Goal: Task Accomplishment & Management: Complete application form

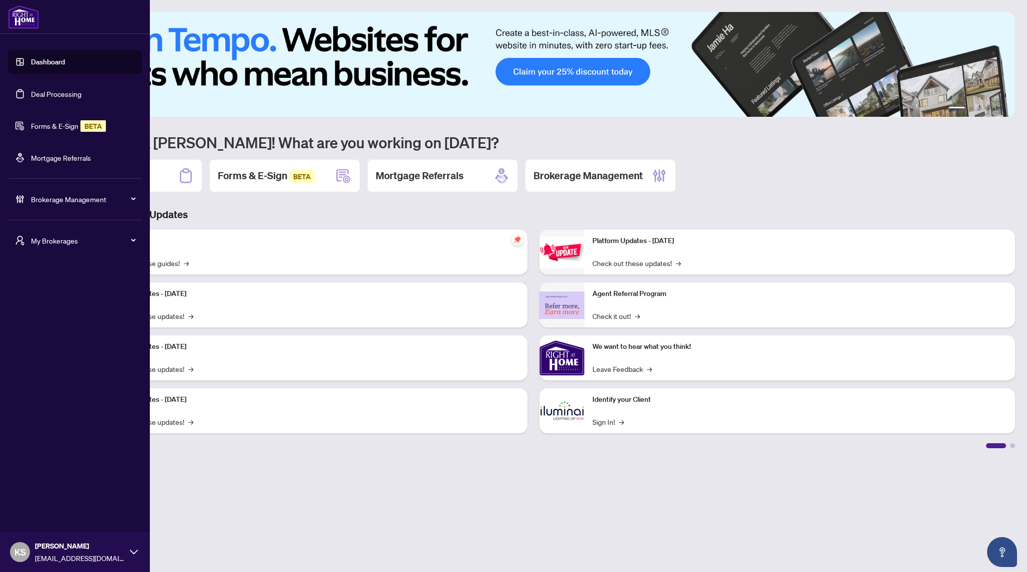
click at [36, 127] on link "Forms & E-Sign BETA" at bounding box center [68, 125] width 75 height 9
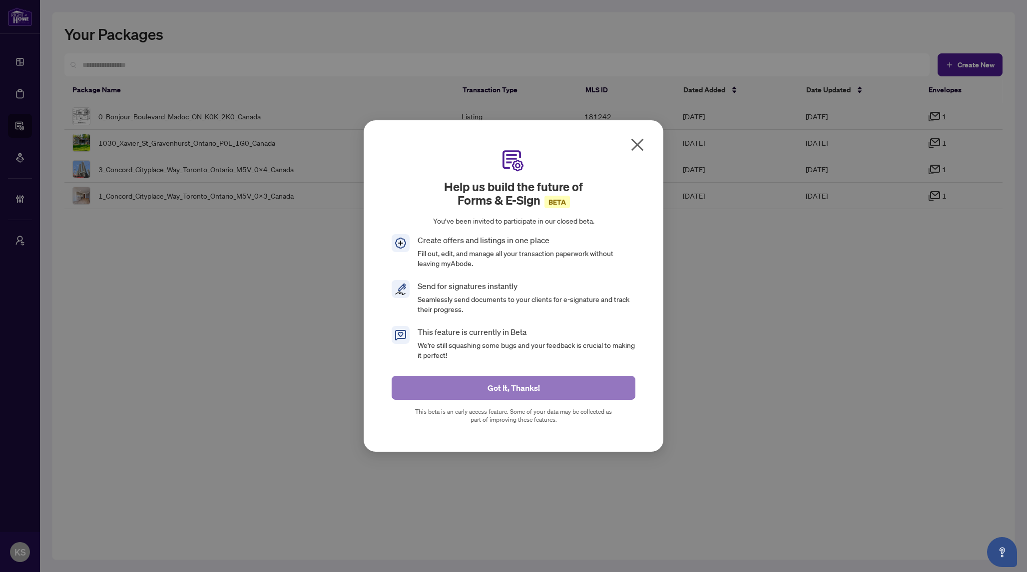
click at [501, 393] on span "Got It, Thanks!" at bounding box center [513, 388] width 52 height 16
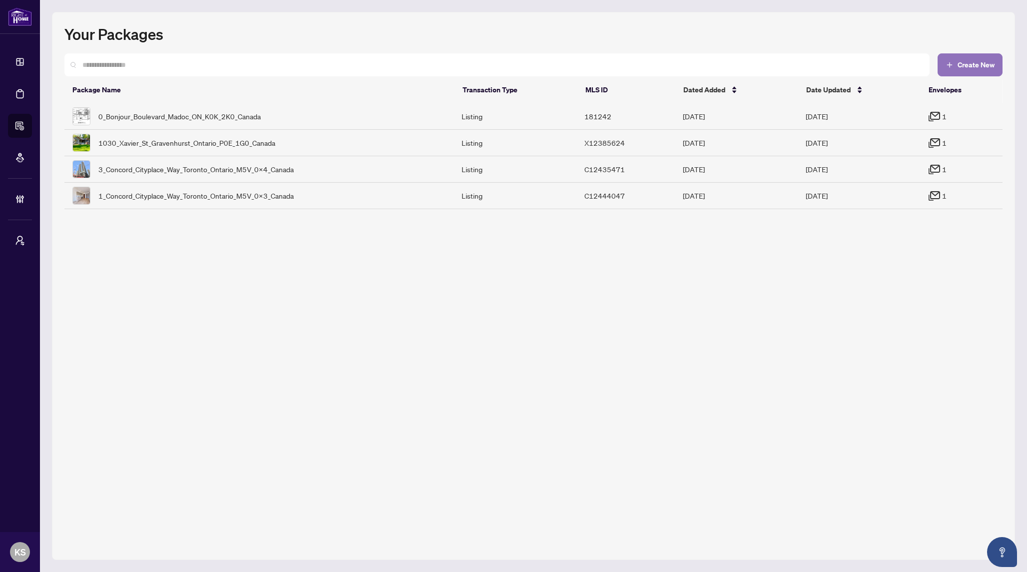
click at [977, 64] on span "Create New" at bounding box center [975, 64] width 37 height 7
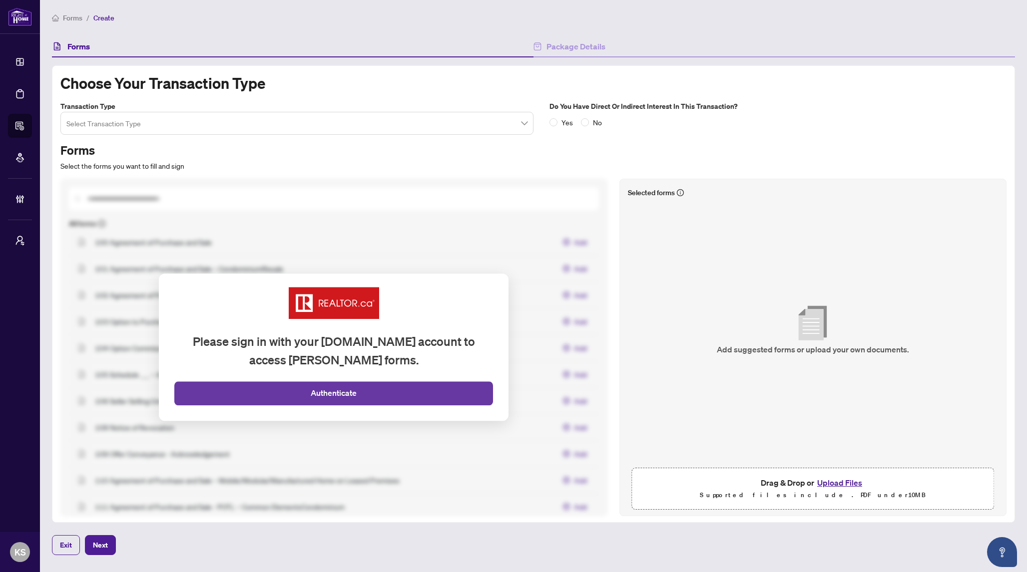
click at [338, 395] on span "Authenticate" at bounding box center [334, 393] width 46 height 12
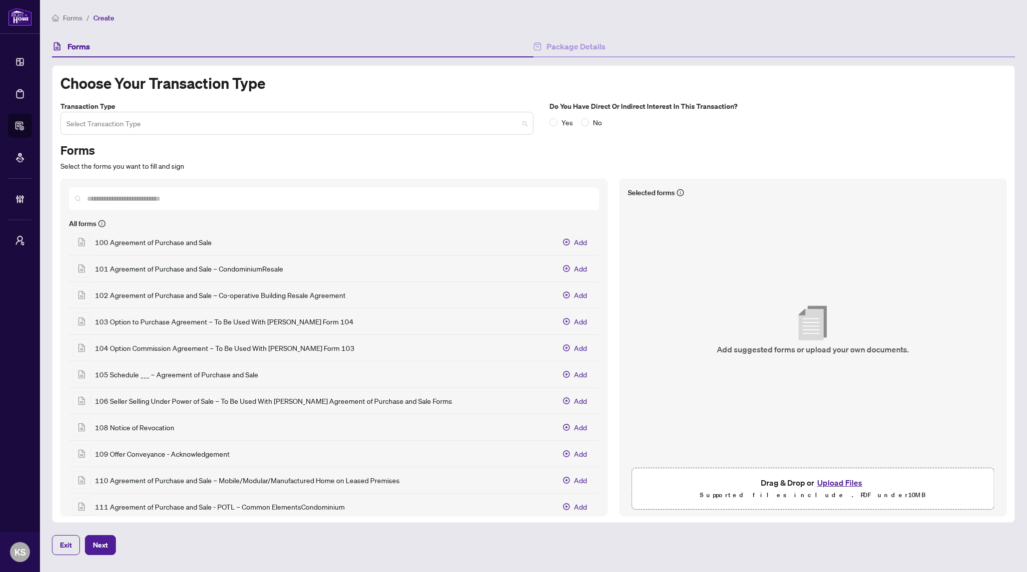
click at [340, 127] on input "search" at bounding box center [292, 125] width 452 height 22
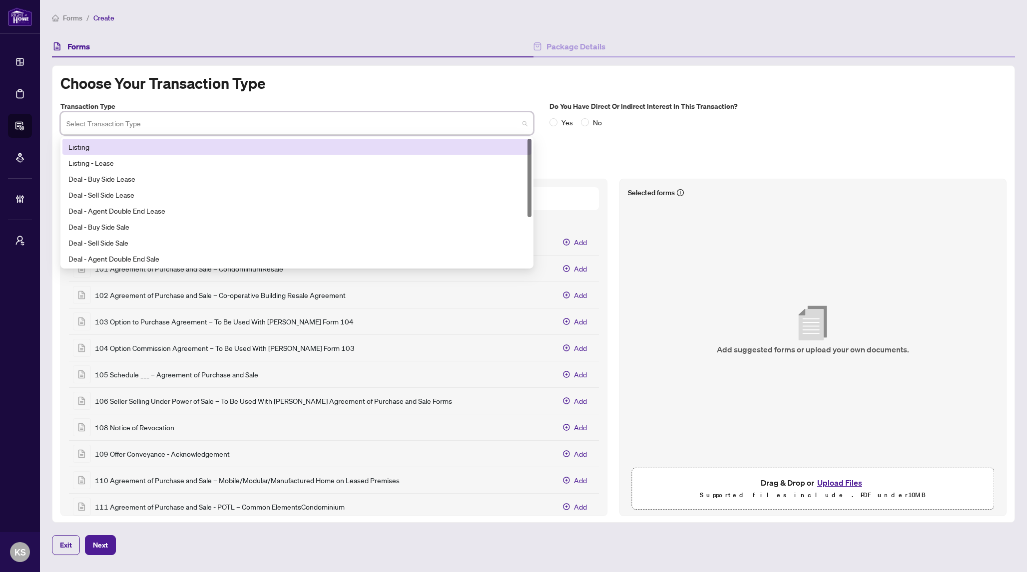
click at [135, 147] on div "Listing" at bounding box center [296, 146] width 457 height 11
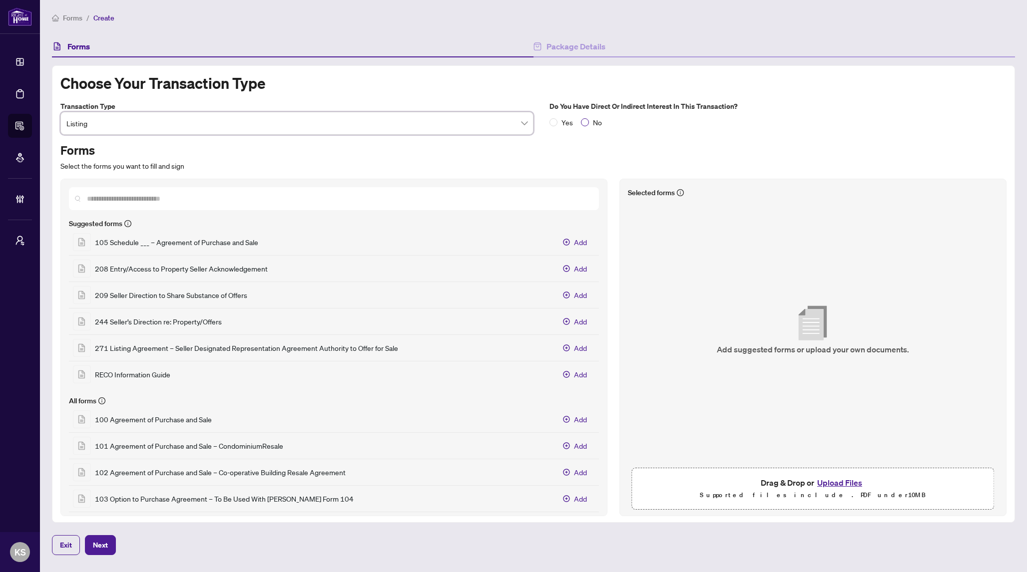
click at [591, 121] on span "No" at bounding box center [597, 122] width 17 height 11
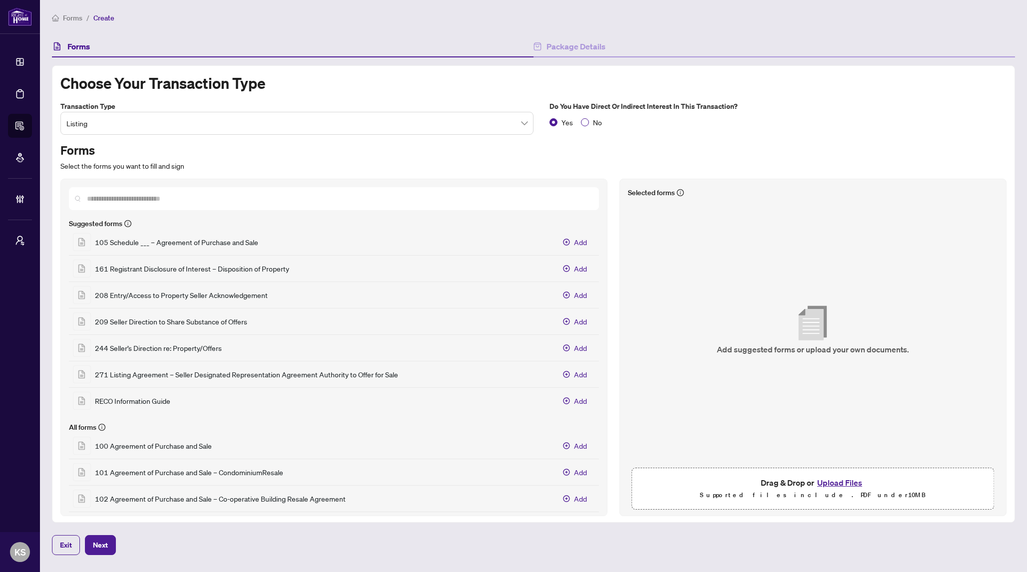
click at [591, 124] on span "No" at bounding box center [597, 122] width 17 height 11
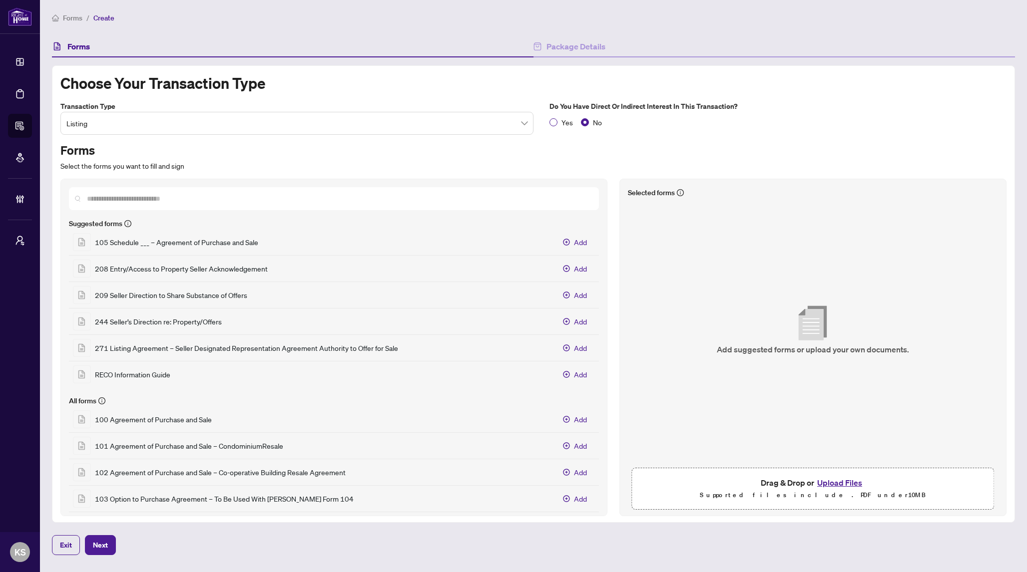
click at [559, 123] on span "Yes" at bounding box center [566, 122] width 19 height 11
click at [568, 122] on span "Yes" at bounding box center [566, 122] width 19 height 11
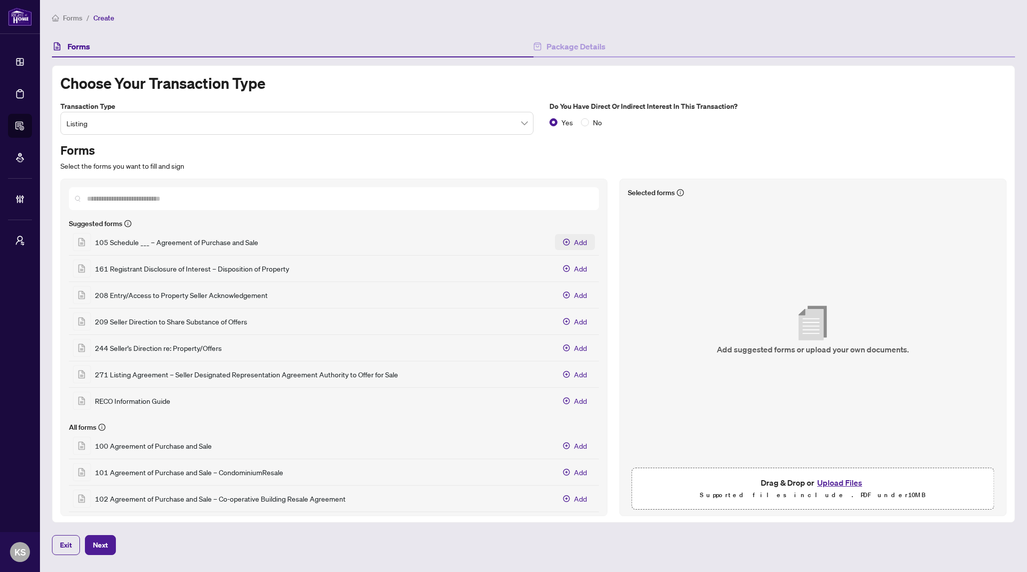
click at [574, 237] on span "Add" at bounding box center [580, 242] width 13 height 11
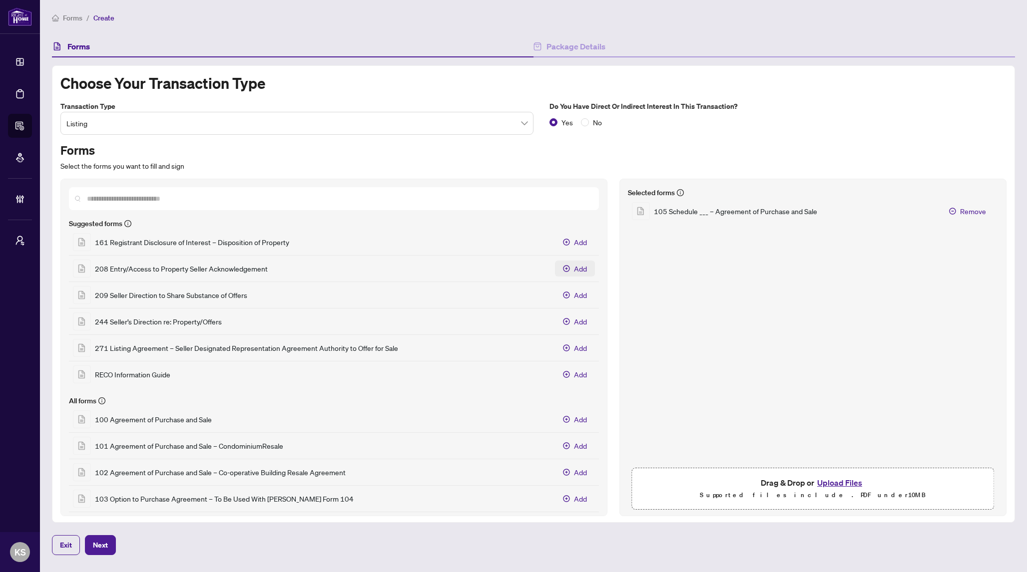
click at [574, 268] on span "Add" at bounding box center [580, 268] width 13 height 11
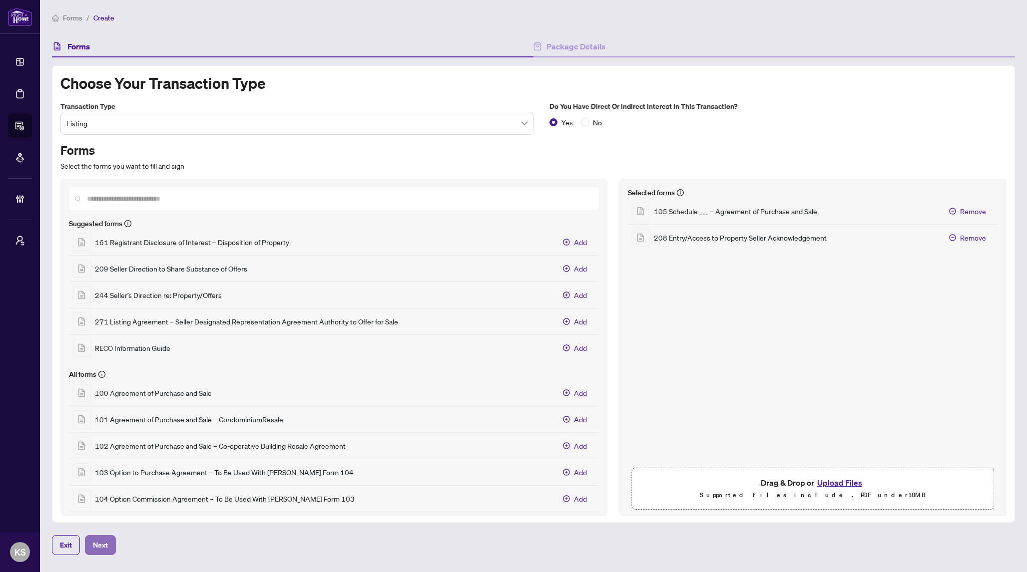
click at [105, 545] on span "Next" at bounding box center [100, 545] width 15 height 16
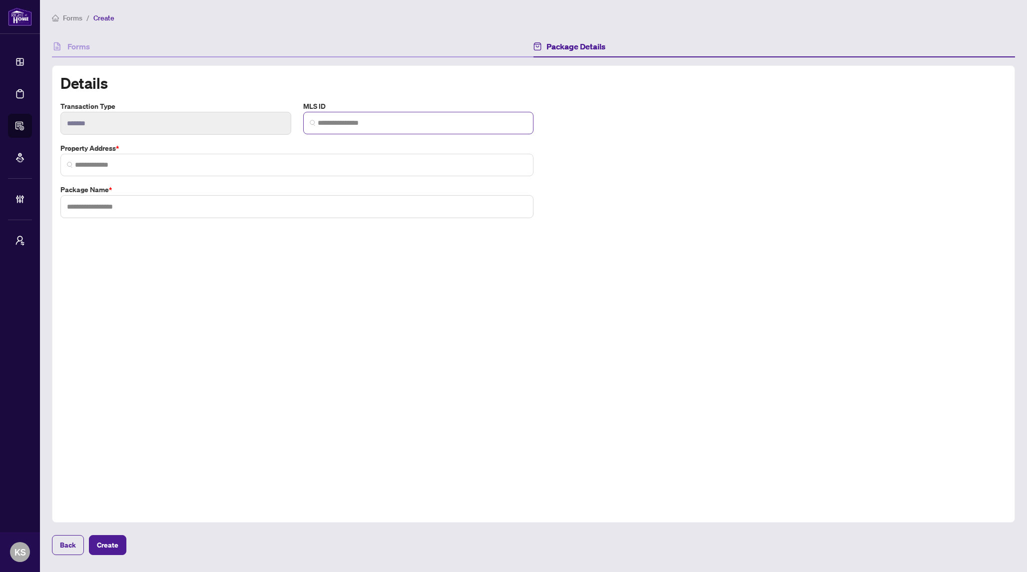
click at [349, 128] on span at bounding box center [418, 123] width 231 height 22
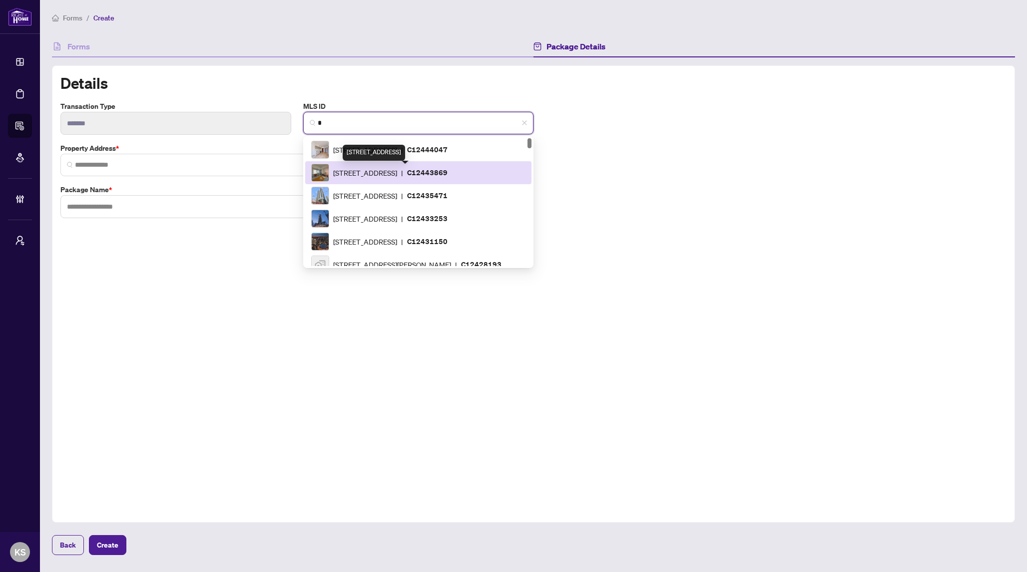
click at [352, 170] on span "1 Concord Cityplace Way, Toronto, Ontario M5V 0X3, Canada" at bounding box center [365, 172] width 64 height 11
type input "*********"
type input "**********"
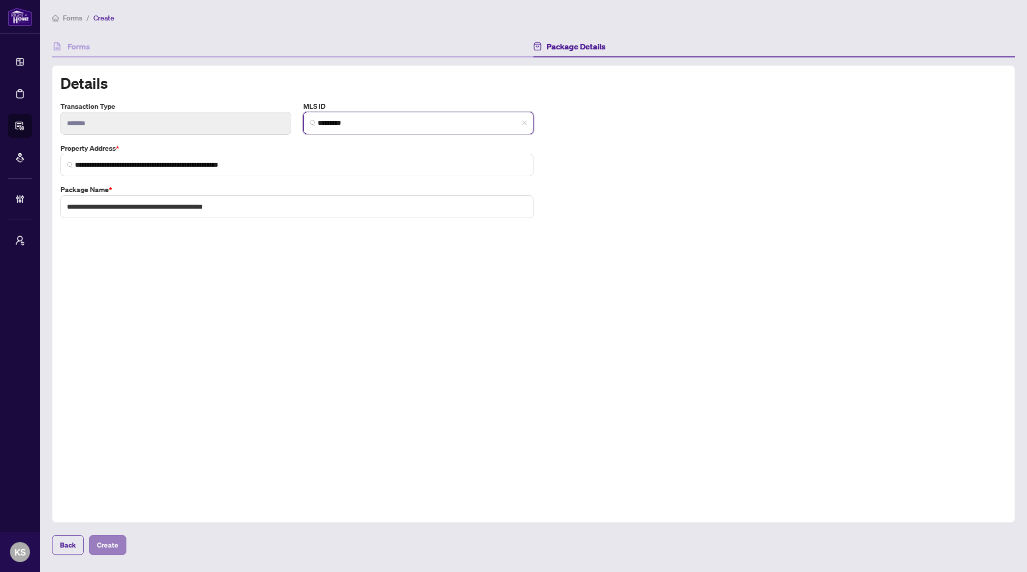
type input "*********"
click at [94, 553] on button "Create" at bounding box center [107, 545] width 37 height 20
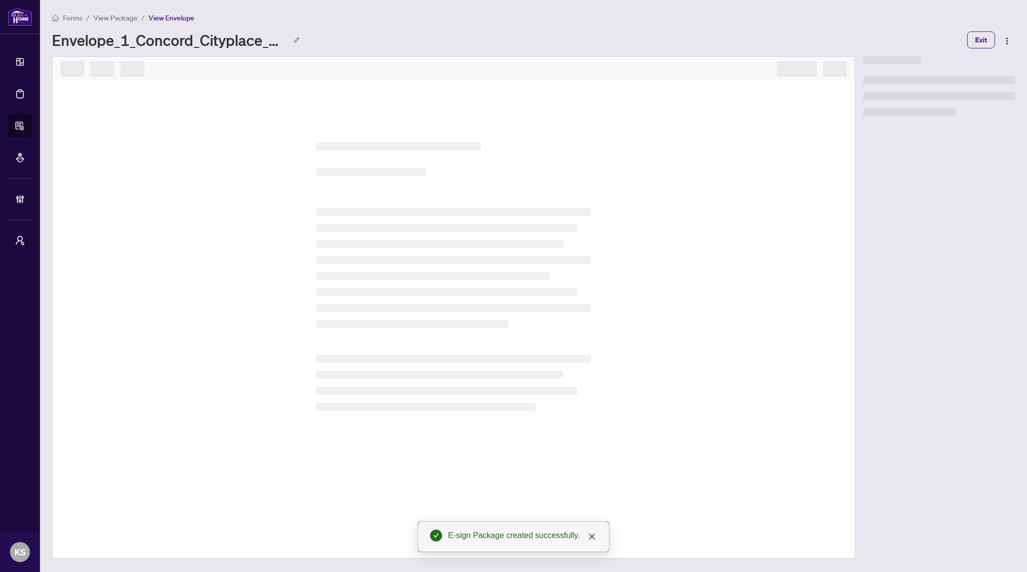
select select "**********"
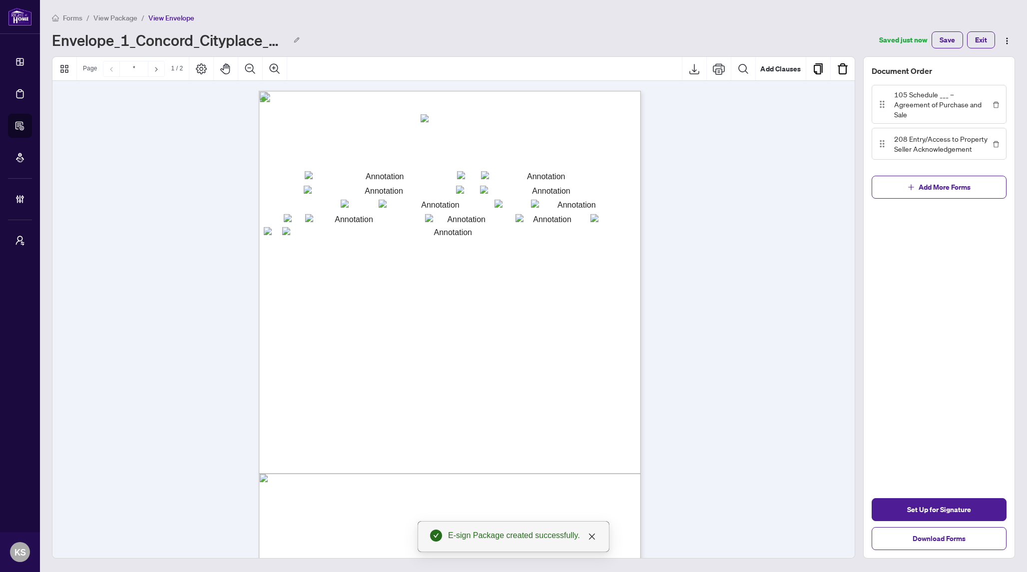
click at [430, 118] on input "txtschedule" at bounding box center [430, 118] width 20 height 8
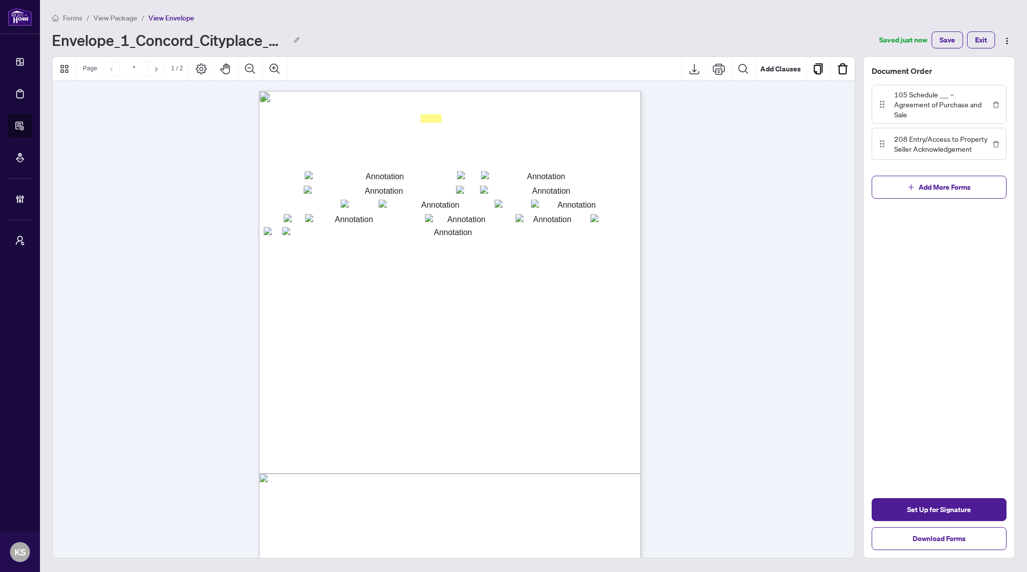
type input "*"
click at [513, 430] on textarea "txtAddSchedule" at bounding box center [448, 368] width 333 height 283
click at [774, 65] on button "Add Clauses" at bounding box center [780, 69] width 50 height 24
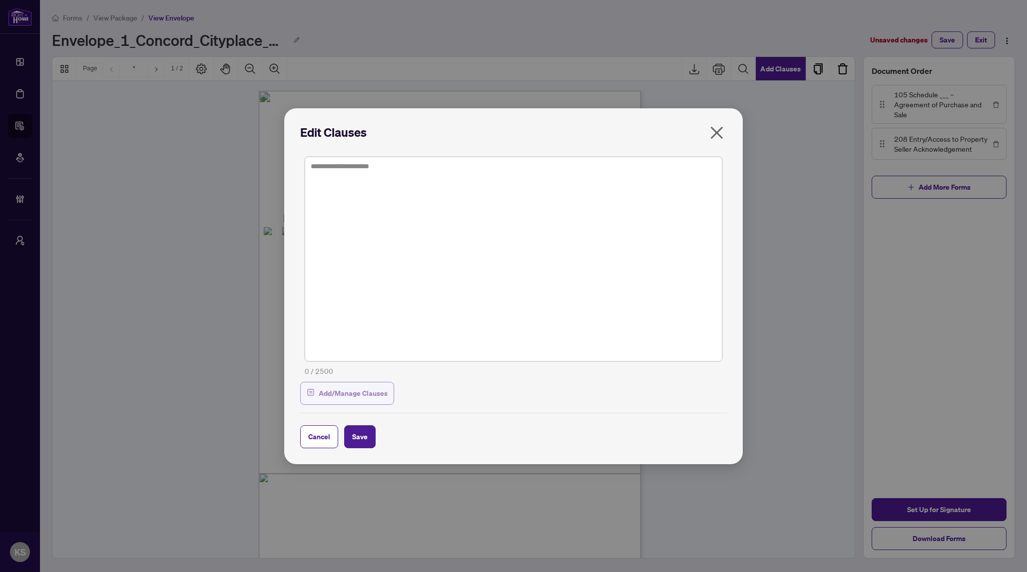
click at [349, 396] on span "Add/Manage Clauses" at bounding box center [353, 393] width 69 height 16
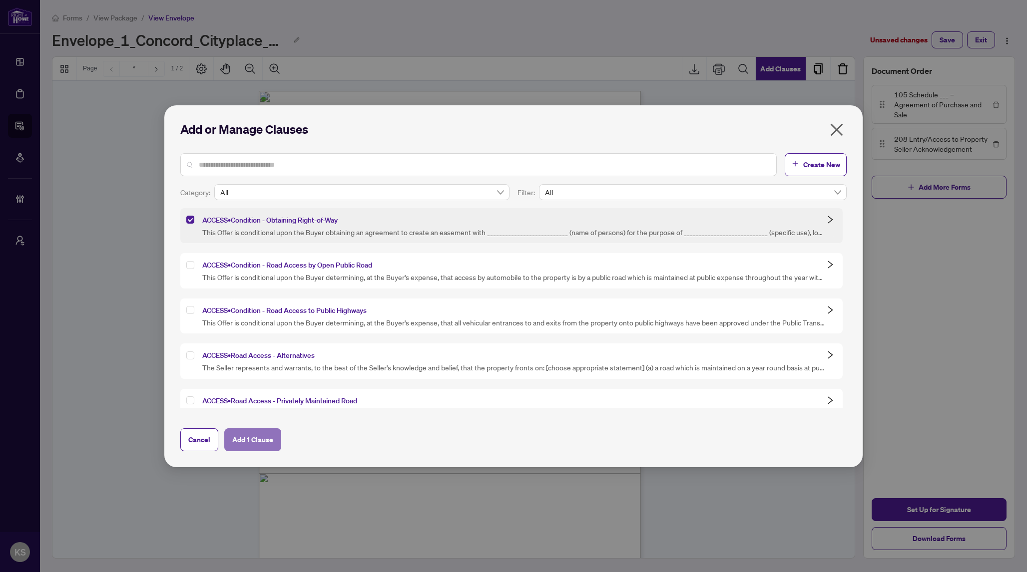
click at [262, 440] on span "Add 1 Clause" at bounding box center [252, 440] width 41 height 16
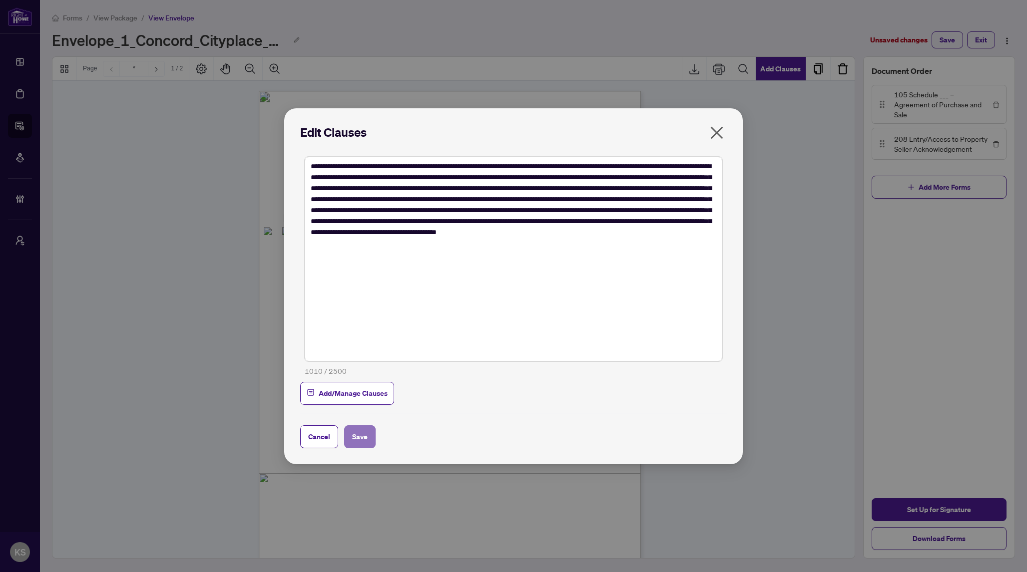
click at [367, 436] on button "Save" at bounding box center [359, 436] width 31 height 23
type textarea "**********"
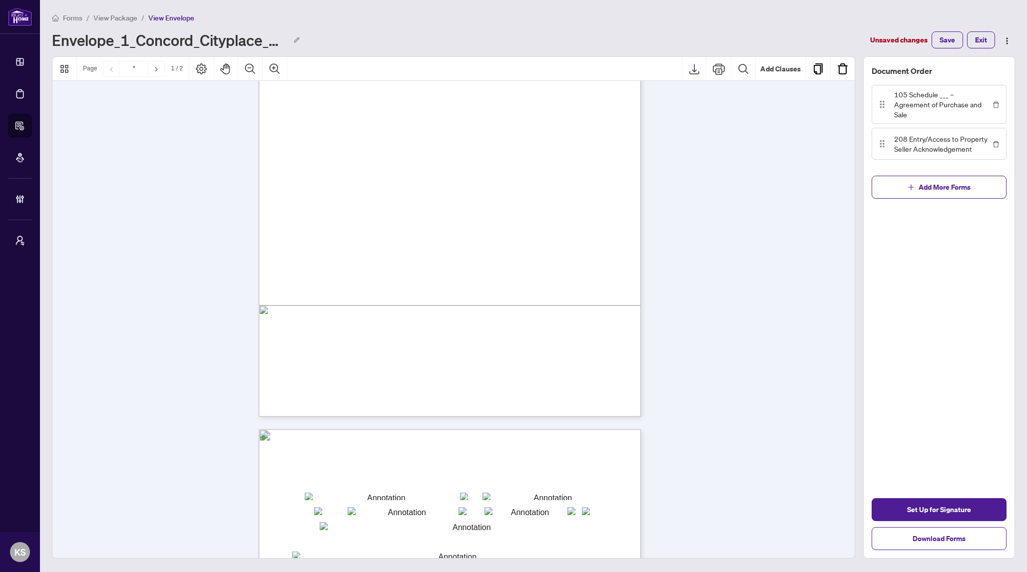
scroll to position [339, 0]
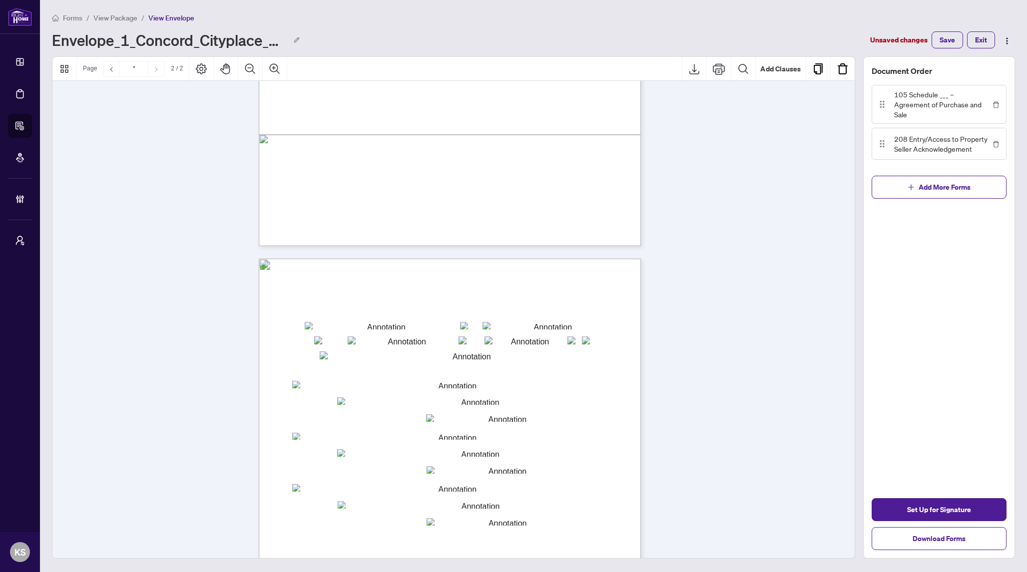
click at [406, 326] on input "txtseller1_165" at bounding box center [382, 325] width 155 height 7
type input "*"
click at [315, 299] on span "Form 208" at bounding box center [300, 302] width 30 height 8
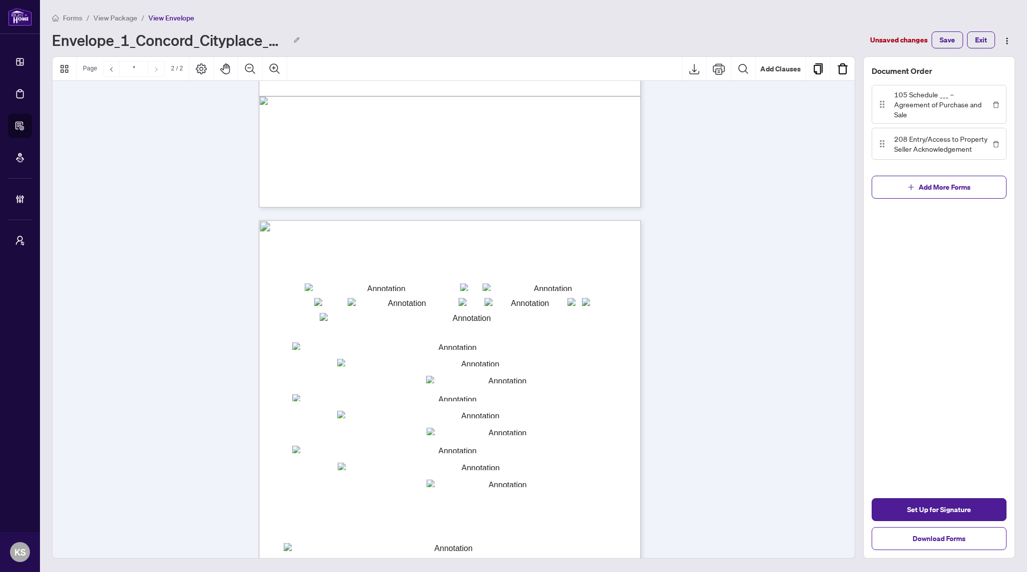
scroll to position [544, 0]
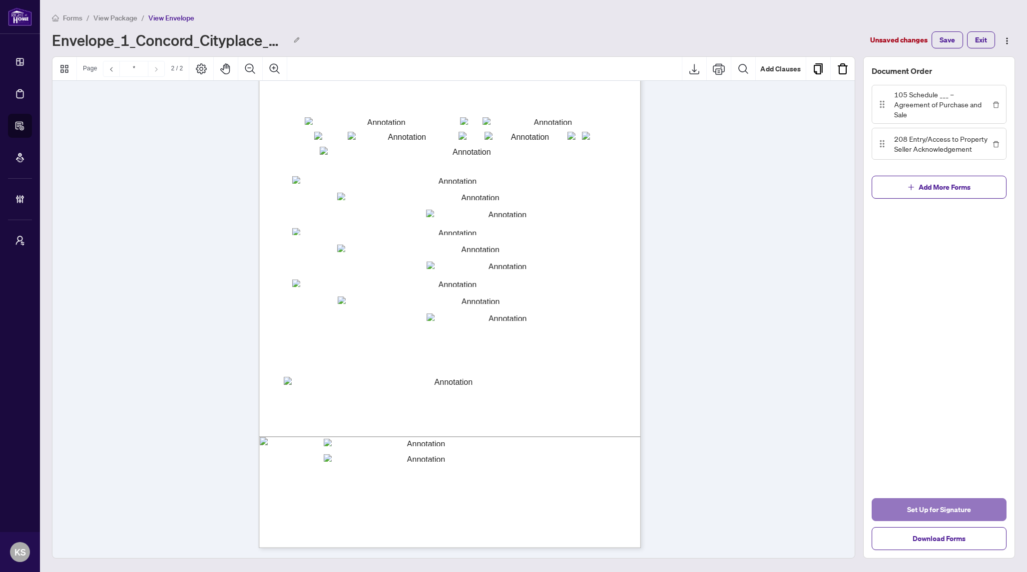
click at [936, 511] on span "Set Up for Signature" at bounding box center [939, 510] width 64 height 16
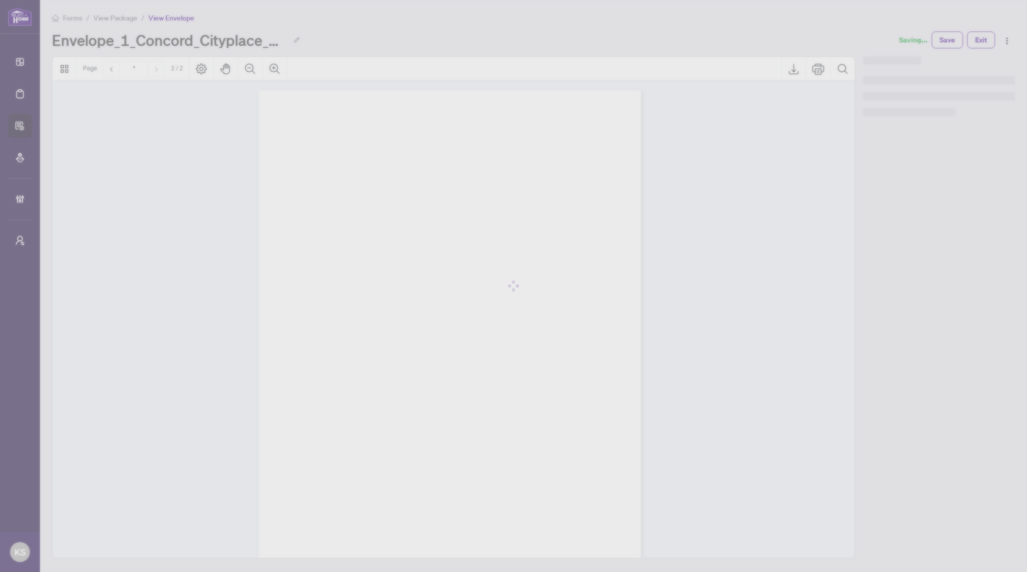
scroll to position [507, 0]
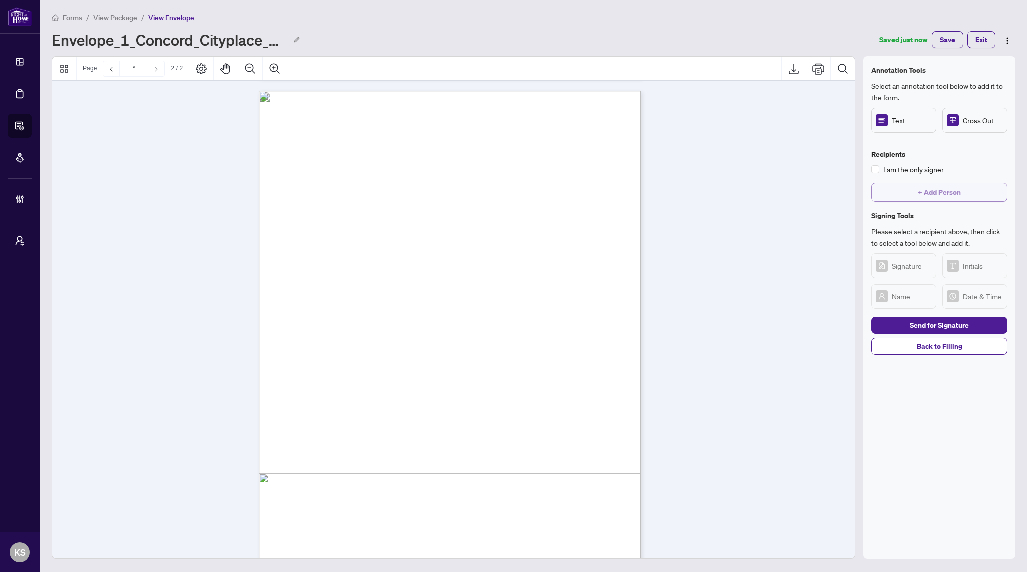
click at [910, 192] on button "+ Add Person" at bounding box center [939, 192] width 136 height 19
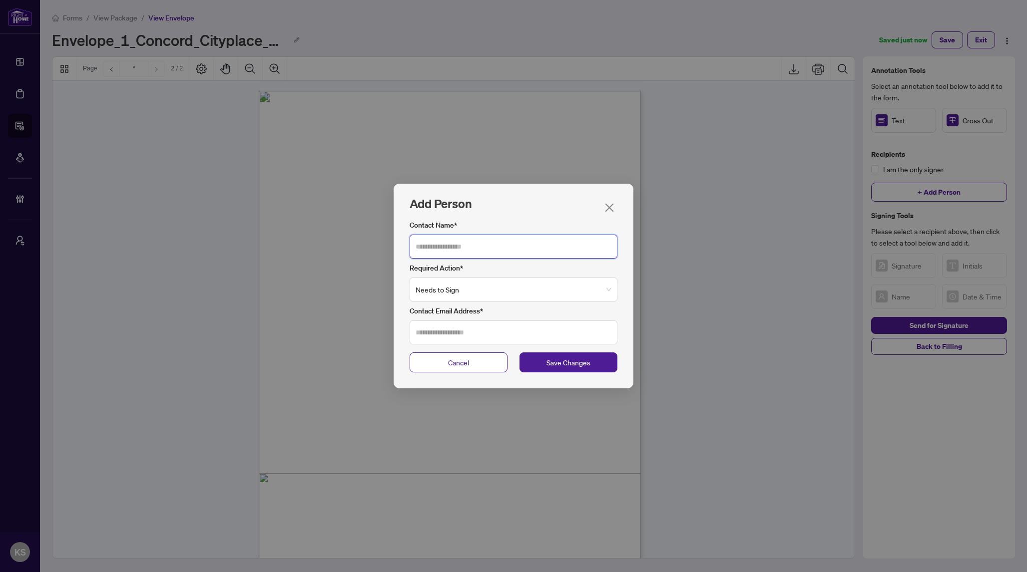
click at [477, 248] on input "Contact Name*" at bounding box center [513, 247] width 208 height 24
type input "**********"
click at [434, 336] on input "Contact Email Address*" at bounding box center [513, 333] width 208 height 24
type input "**********"
click at [563, 359] on span "Save Changes" at bounding box center [568, 362] width 44 height 11
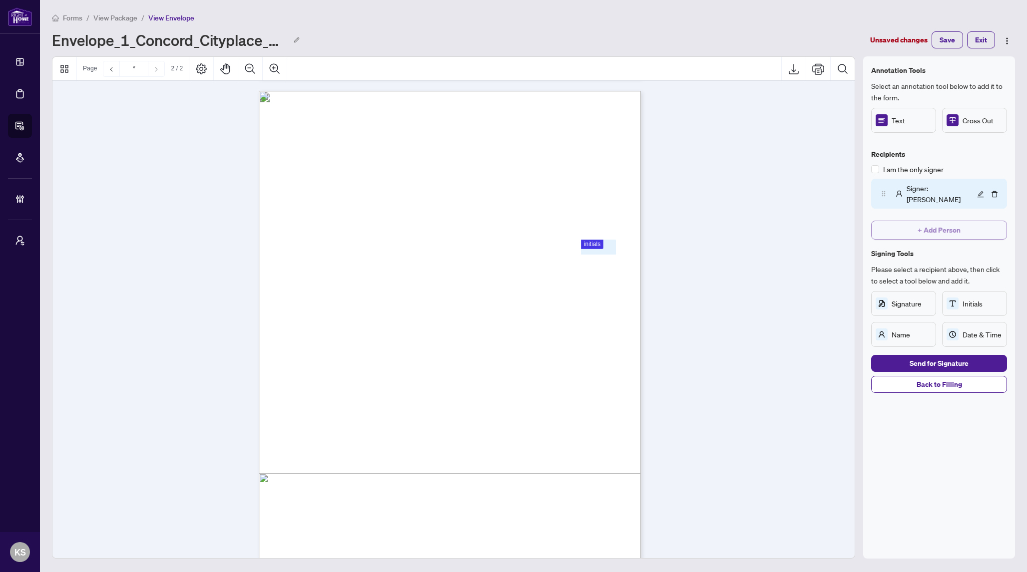
click at [943, 232] on span "+ Add Person" at bounding box center [938, 230] width 43 height 16
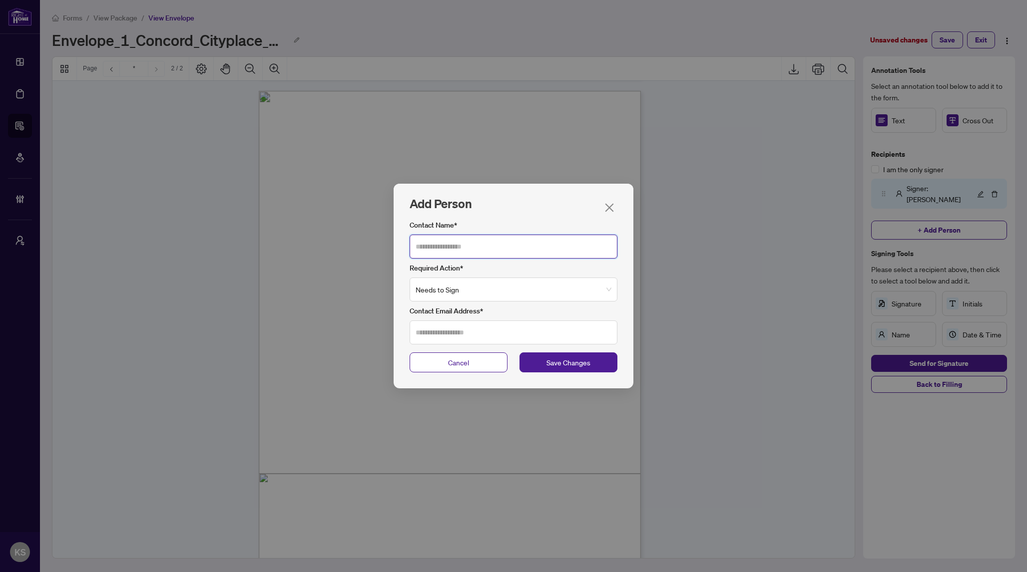
click at [447, 251] on input "Contact Name*" at bounding box center [513, 247] width 208 height 24
type input "**********"
click at [455, 337] on input "Contact Email Address*" at bounding box center [513, 333] width 208 height 24
type input "**********"
click at [555, 361] on span "Save Changes" at bounding box center [568, 362] width 44 height 11
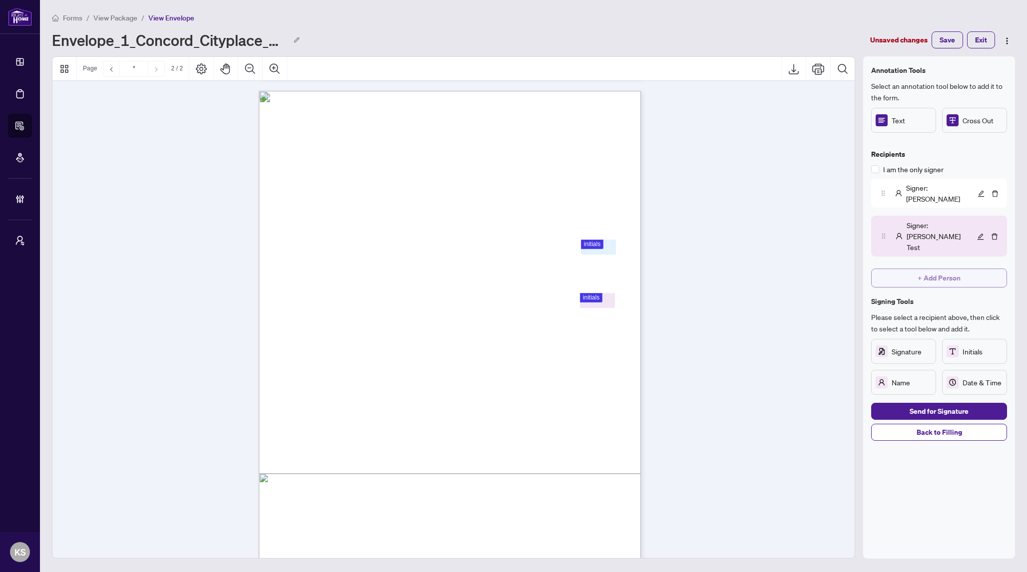
click at [917, 270] on span "+ Add Person" at bounding box center [938, 278] width 43 height 16
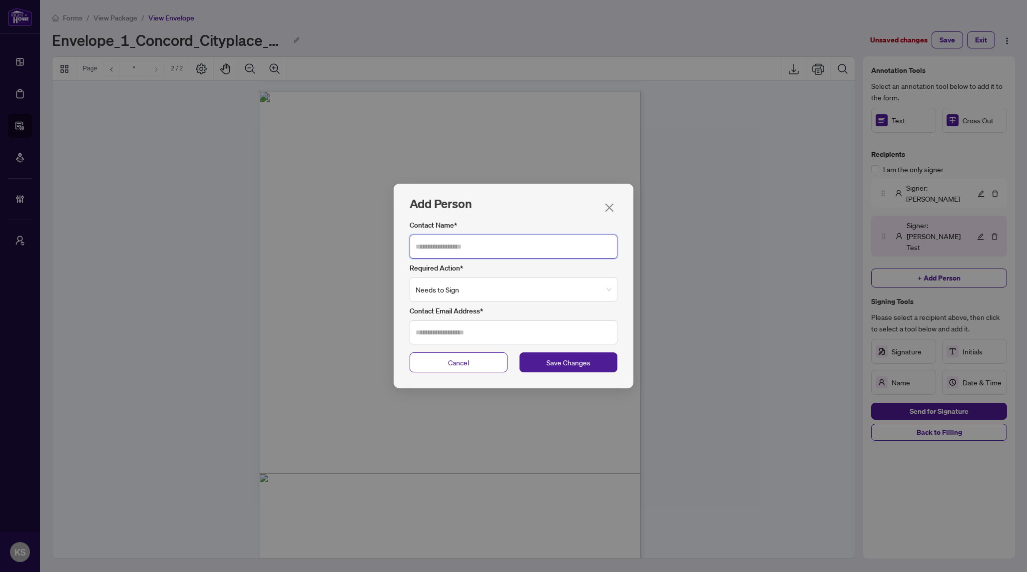
click at [439, 248] on input "Contact Name*" at bounding box center [513, 247] width 208 height 24
type input "**********"
click at [433, 339] on input "Contact Email Address*" at bounding box center [513, 333] width 208 height 24
type input "**********"
click at [561, 361] on span "Save Changes" at bounding box center [568, 362] width 44 height 11
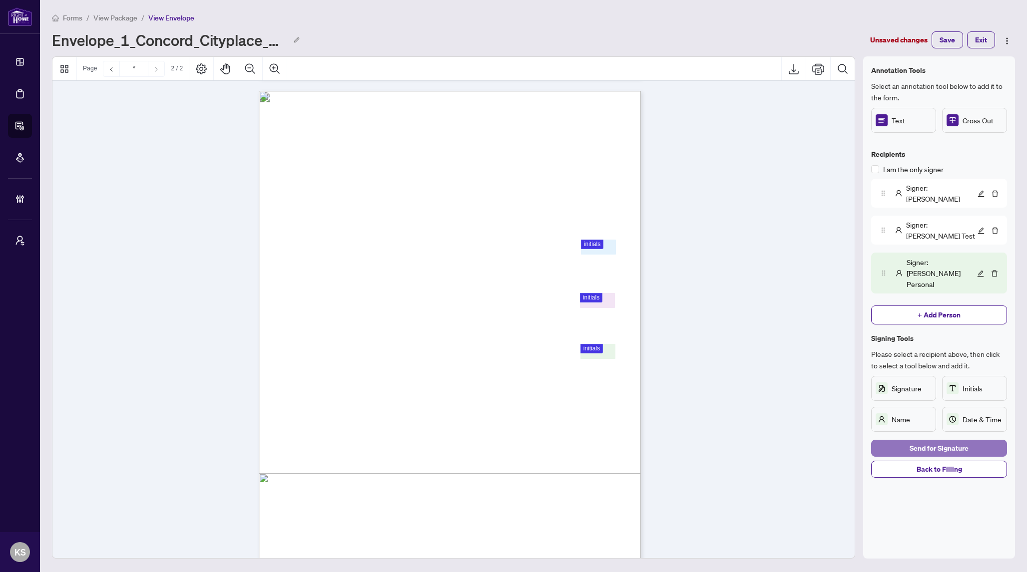
click at [918, 440] on span "Send for Signature" at bounding box center [938, 448] width 59 height 16
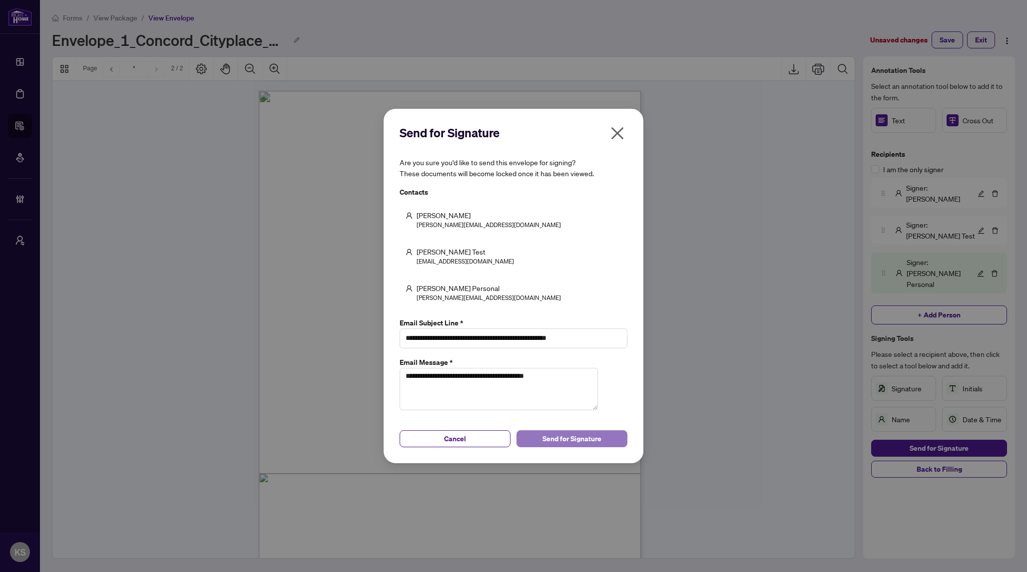
click at [572, 442] on span "Send for Signature" at bounding box center [571, 439] width 59 height 16
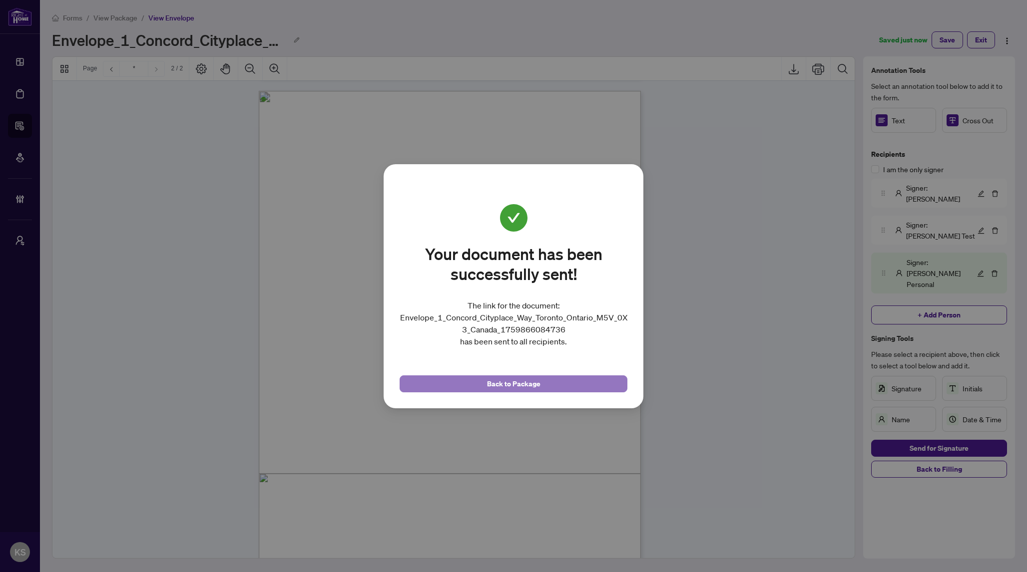
click at [512, 386] on span "Back to Package" at bounding box center [513, 384] width 53 height 16
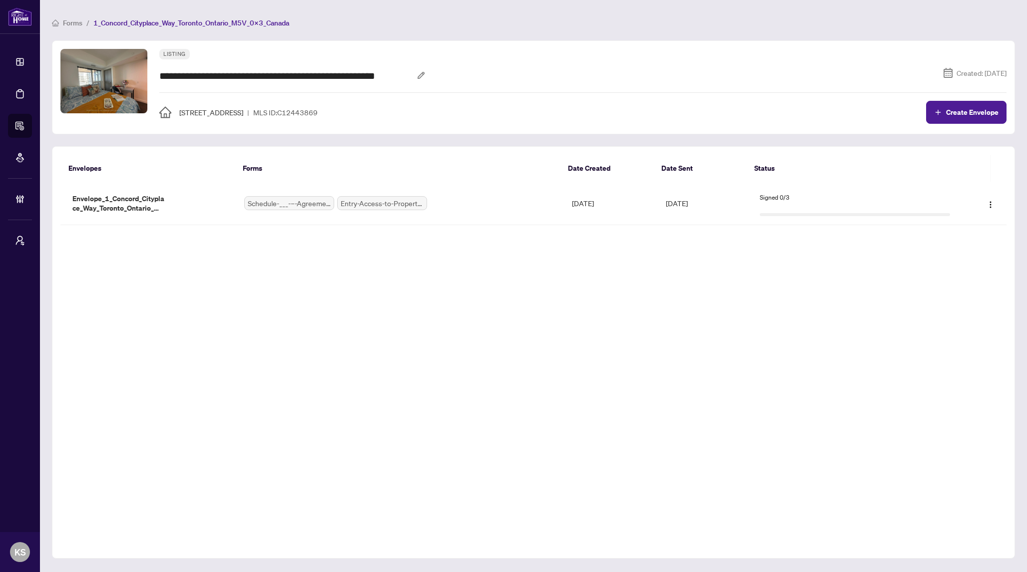
click at [288, 376] on div "Envelopes Forms Date Created Date Sent Status Envelopes Forms Date Created Date…" at bounding box center [533, 352] width 963 height 412
click at [631, 413] on div "Envelopes Forms Date Created Date Sent Status Envelopes Forms Date Created Date…" at bounding box center [533, 352] width 963 height 412
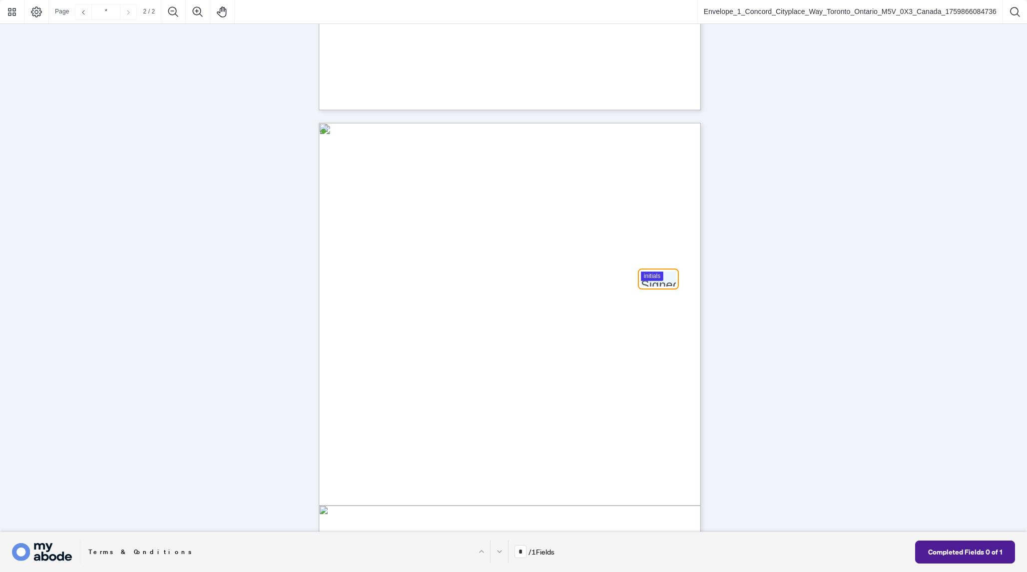
scroll to position [419, 0]
click at [659, 283] on div at bounding box center [513, 266] width 1027 height 532
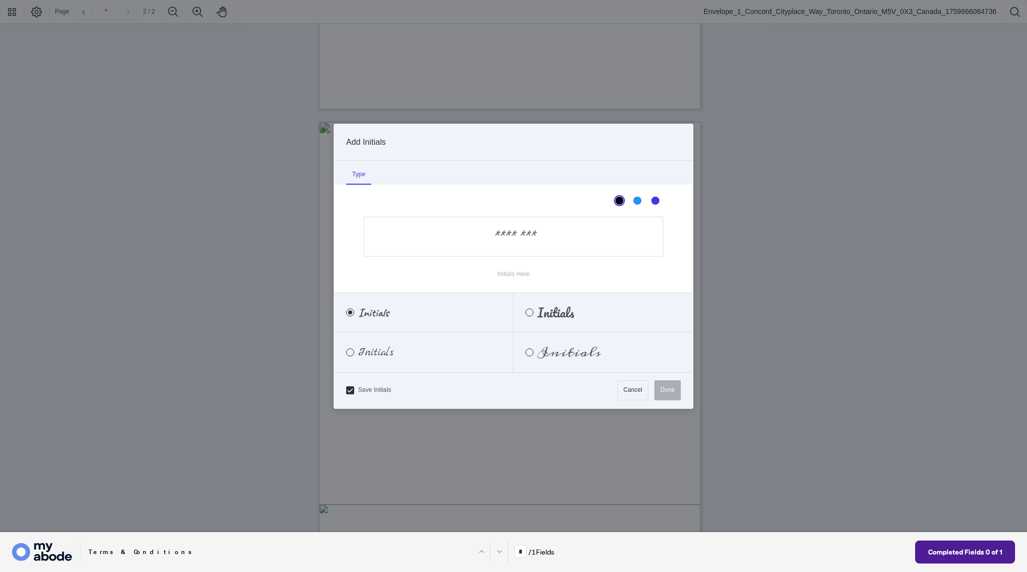
click at [518, 242] on input "Initials Here" at bounding box center [513, 237] width 300 height 40
click at [532, 352] on div "Meddon" at bounding box center [529, 353] width 8 height 8
click at [524, 245] on input "Initials Here" at bounding box center [513, 237] width 300 height 40
type input "***"
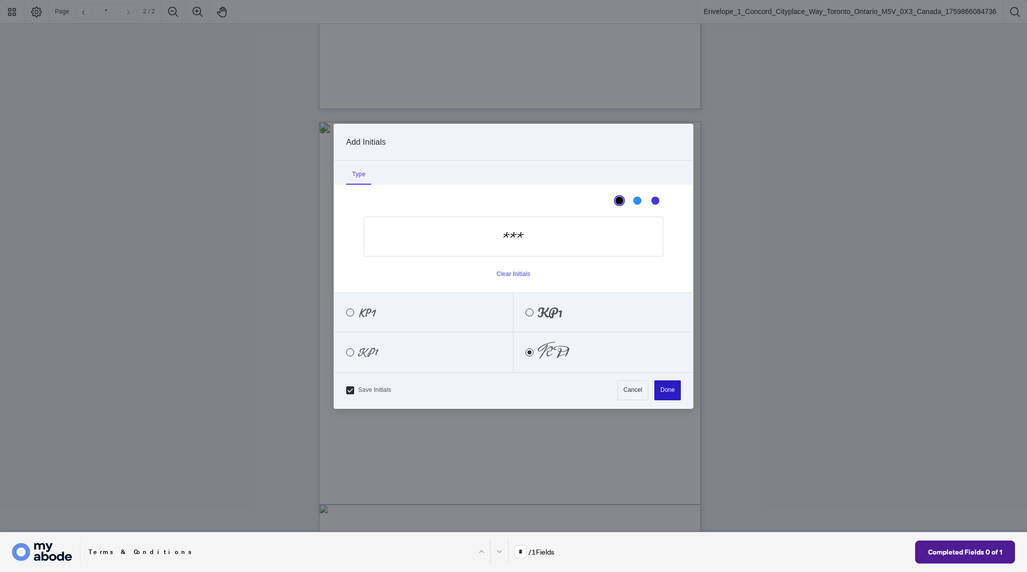
click at [666, 391] on button "Done" at bounding box center [667, 390] width 26 height 20
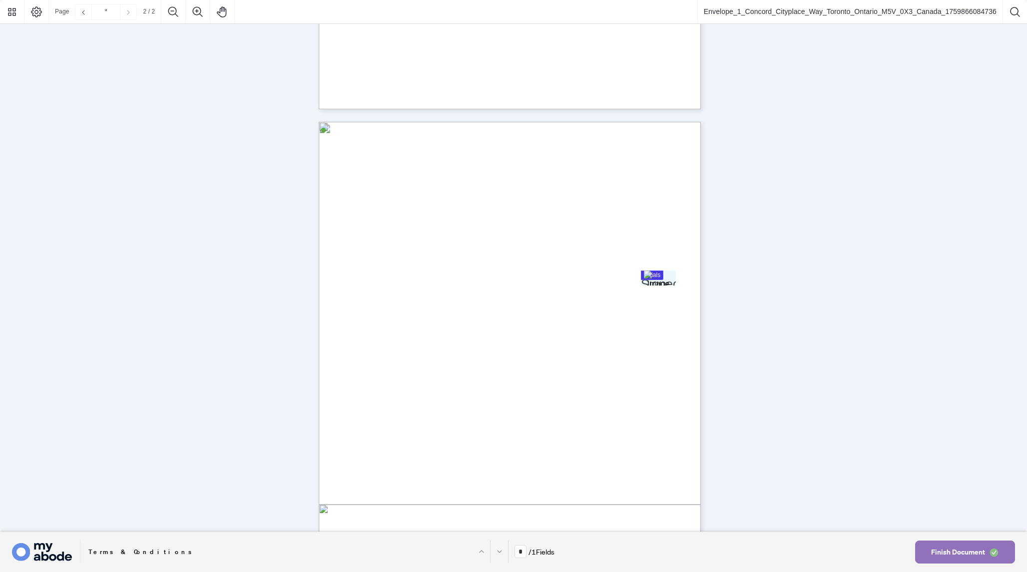
click at [959, 553] on span "Finish Document" at bounding box center [958, 552] width 54 height 16
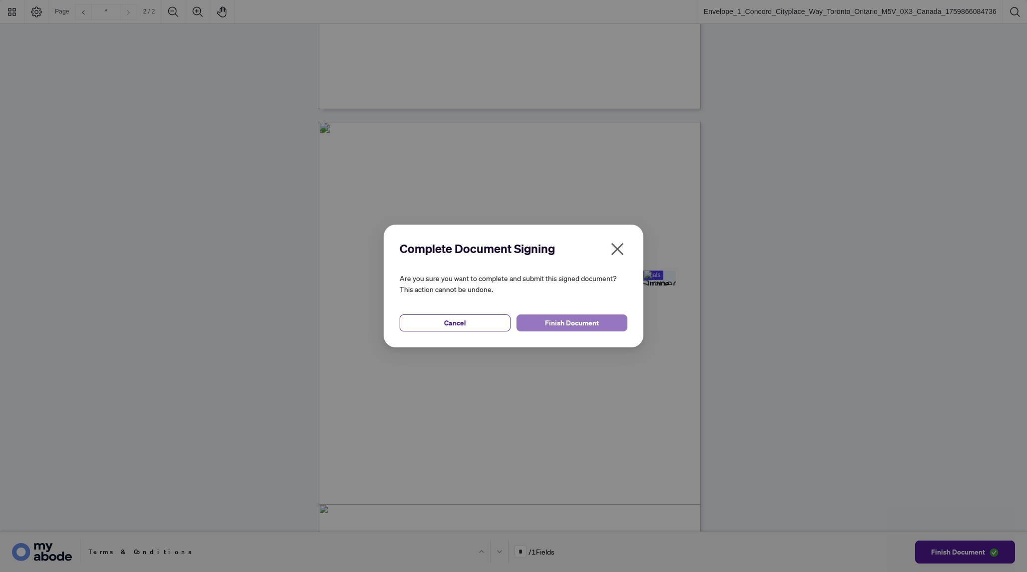
click at [577, 323] on span "Finish Document" at bounding box center [572, 323] width 54 height 16
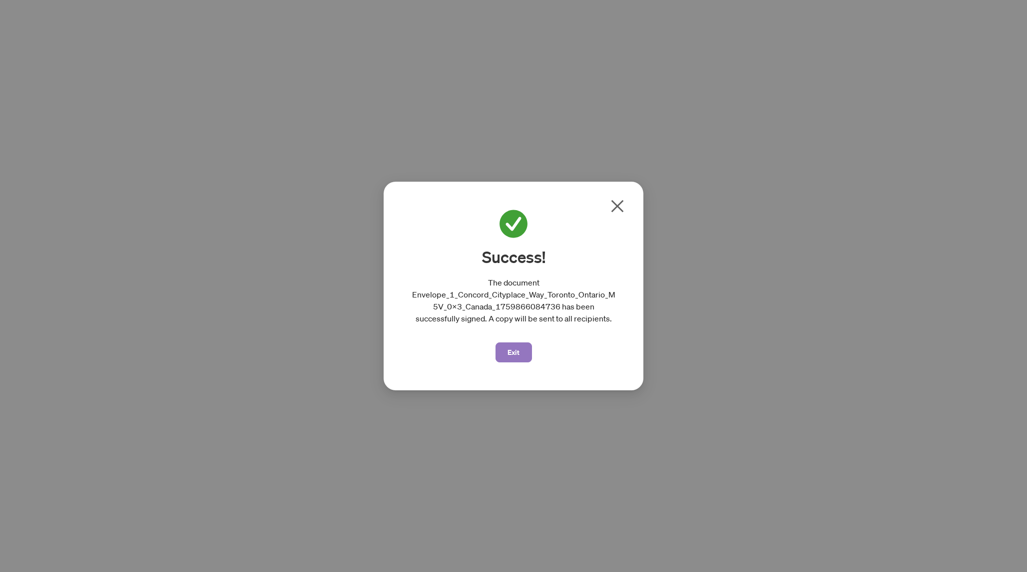
click at [508, 348] on span "Exit" at bounding box center [513, 353] width 12 height 16
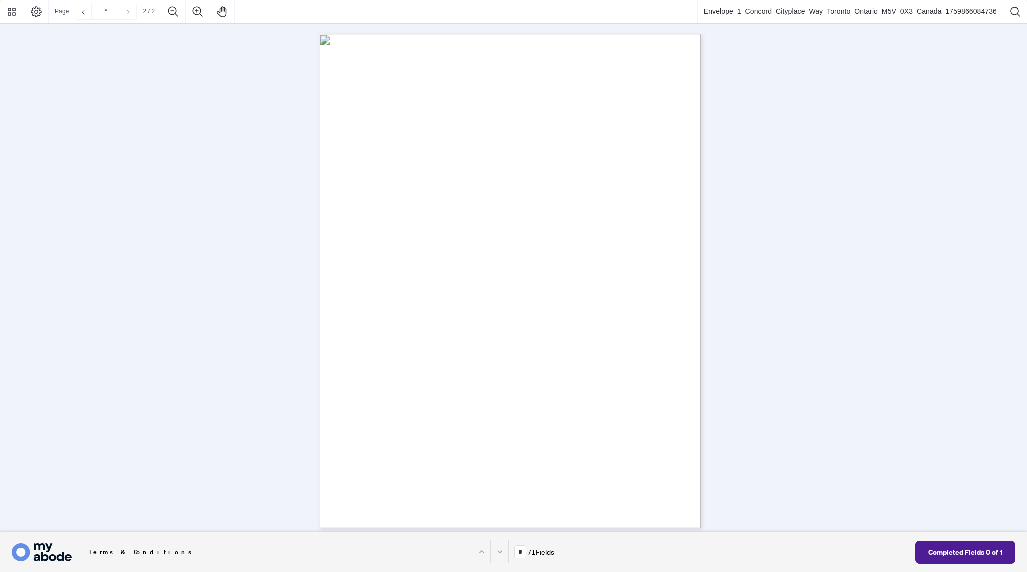
scroll to position [513, 0]
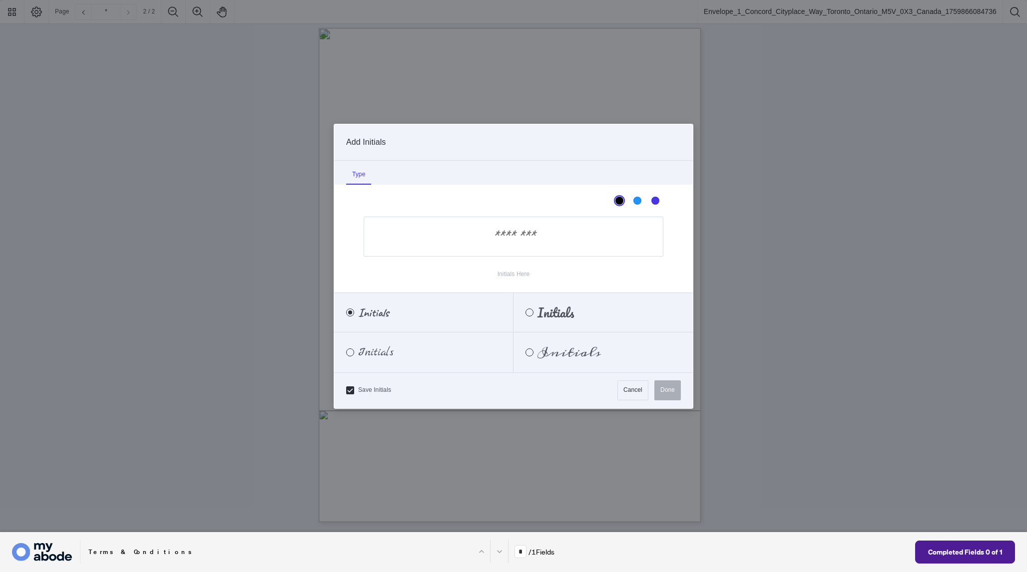
click at [656, 292] on div at bounding box center [513, 266] width 1027 height 532
click at [538, 352] on span "Initials" at bounding box center [568, 352] width 63 height 11
click at [510, 237] on input "Initials Here" at bounding box center [513, 237] width 300 height 40
type input "****"
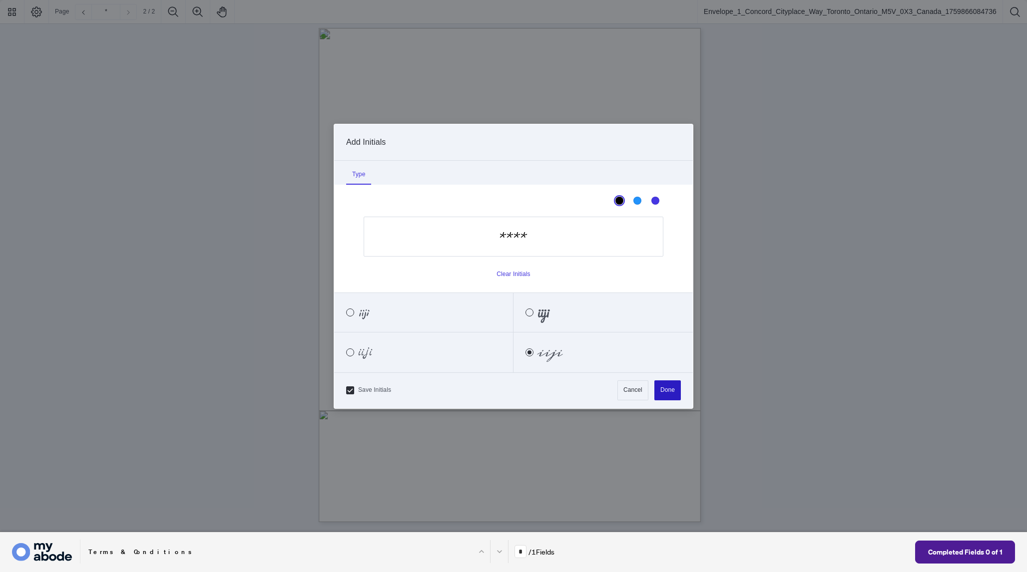
click at [672, 392] on button "Done" at bounding box center [667, 390] width 26 height 20
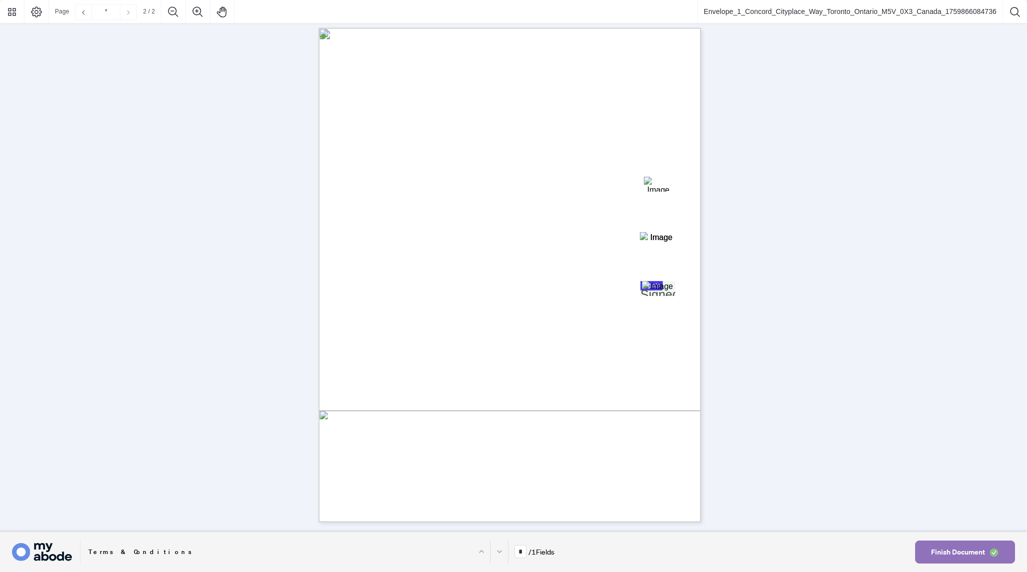
click at [961, 549] on span "Finish Document" at bounding box center [958, 552] width 54 height 16
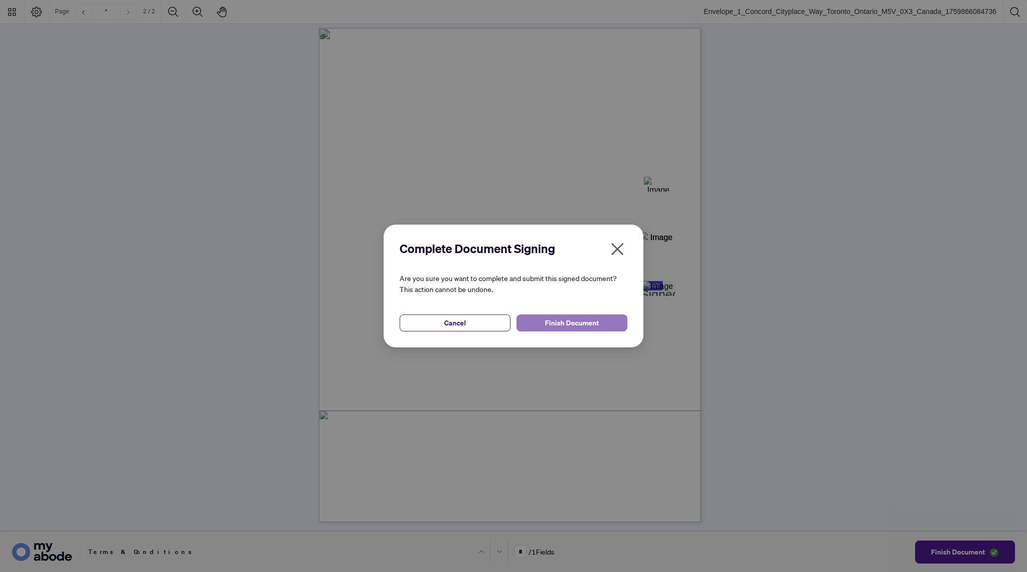
click at [609, 323] on button "Finish Document" at bounding box center [571, 323] width 111 height 17
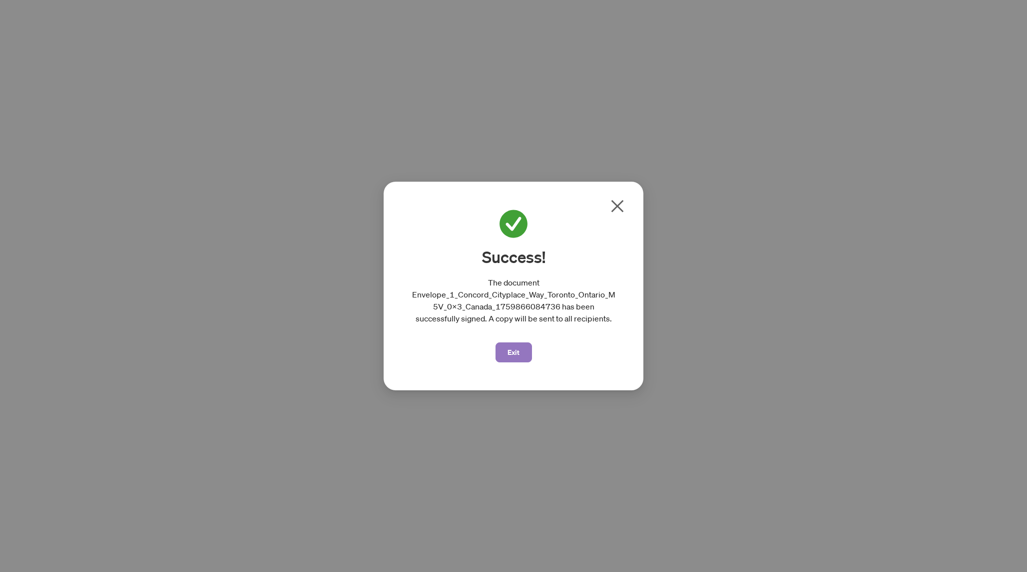
click at [504, 355] on button "Exit" at bounding box center [513, 353] width 36 height 20
